Goal: Use online tool/utility: Utilize a website feature to perform a specific function

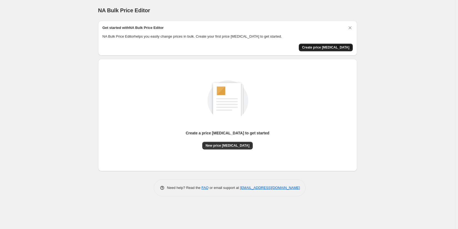
click at [338, 47] on span "Create price [MEDICAL_DATA]" at bounding box center [325, 47] width 47 height 4
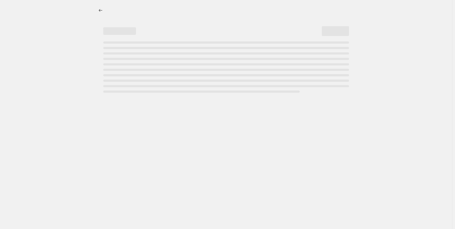
select select "percentage"
